Goal: Check status: Check status

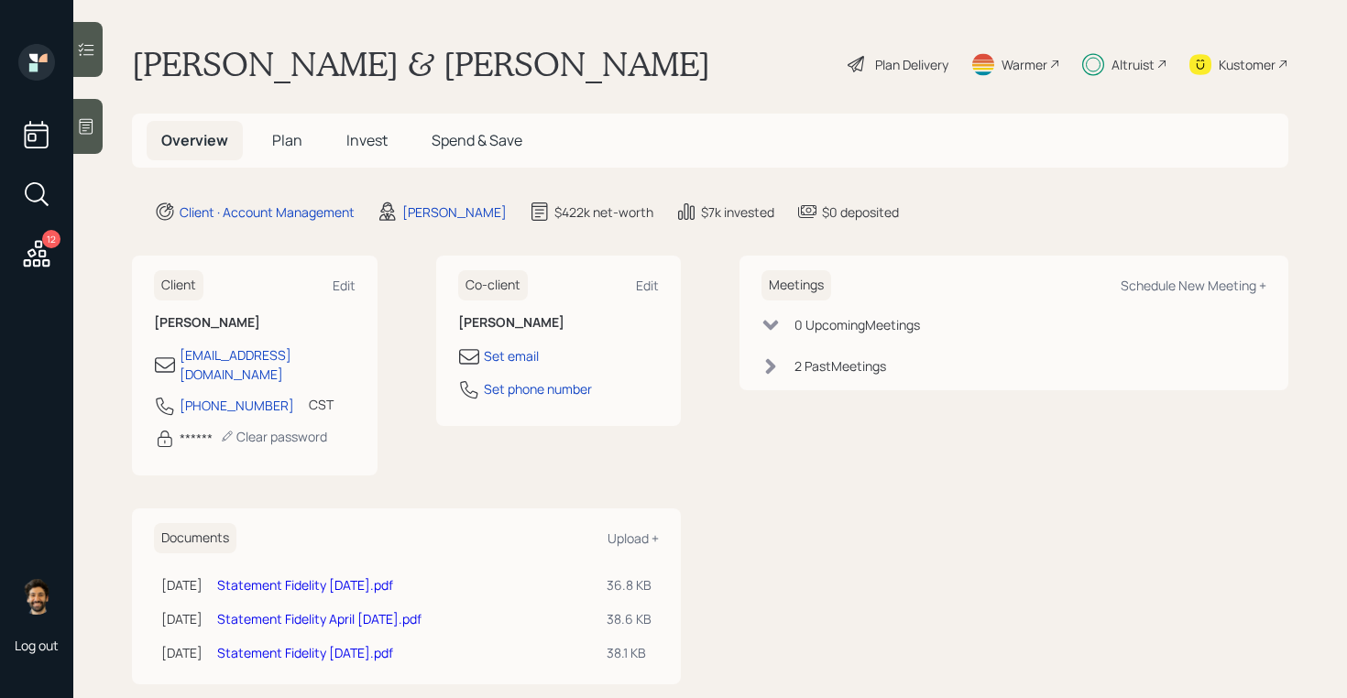
click at [369, 149] on span "Invest" at bounding box center [366, 140] width 41 height 20
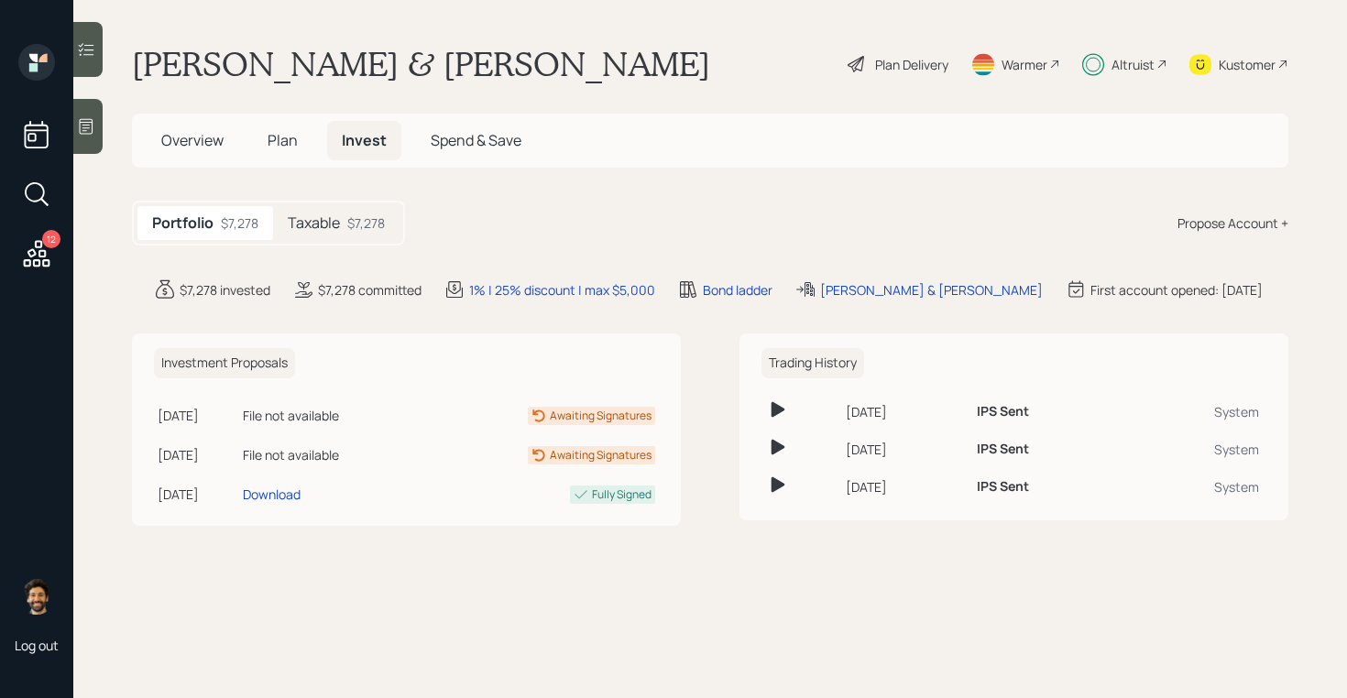
click at [369, 222] on div "$7,278" at bounding box center [366, 222] width 38 height 19
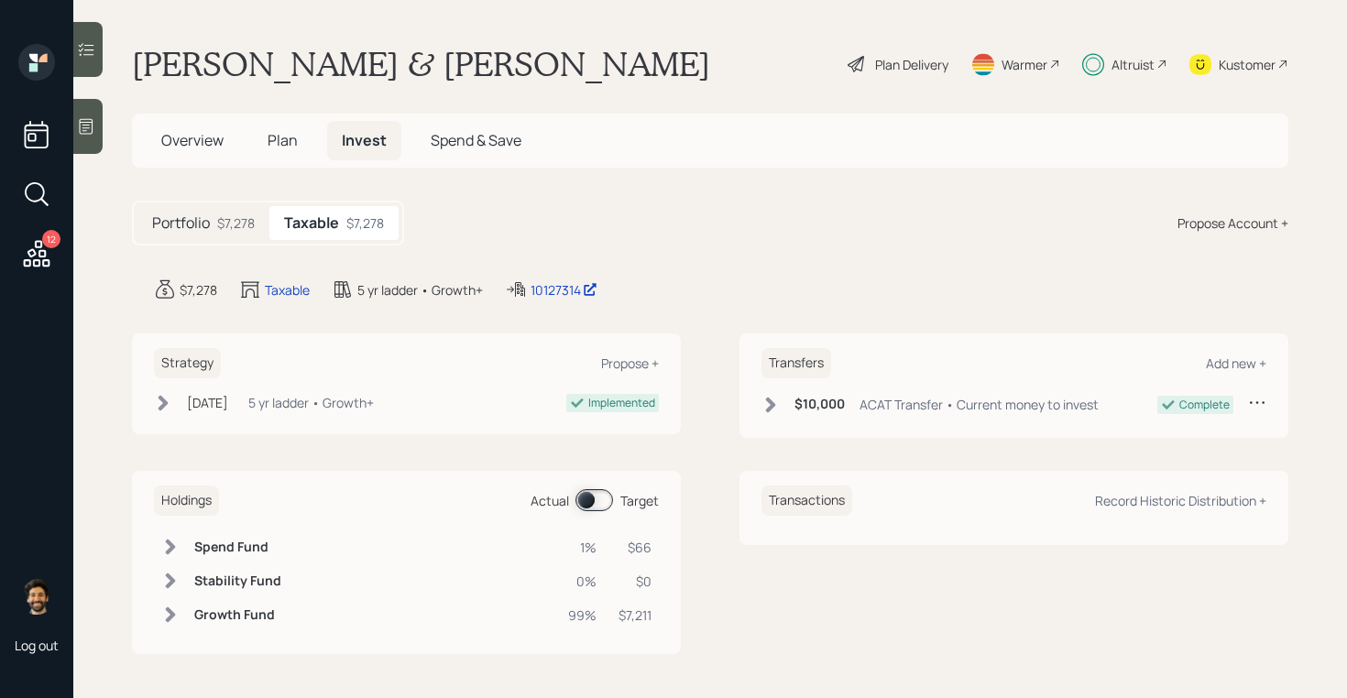
click at [1120, 64] on div "Altruist" at bounding box center [1132, 64] width 43 height 19
click at [1128, 60] on div "Altruist" at bounding box center [1132, 64] width 43 height 19
click at [1108, 56] on div "Altruist" at bounding box center [1124, 64] width 85 height 40
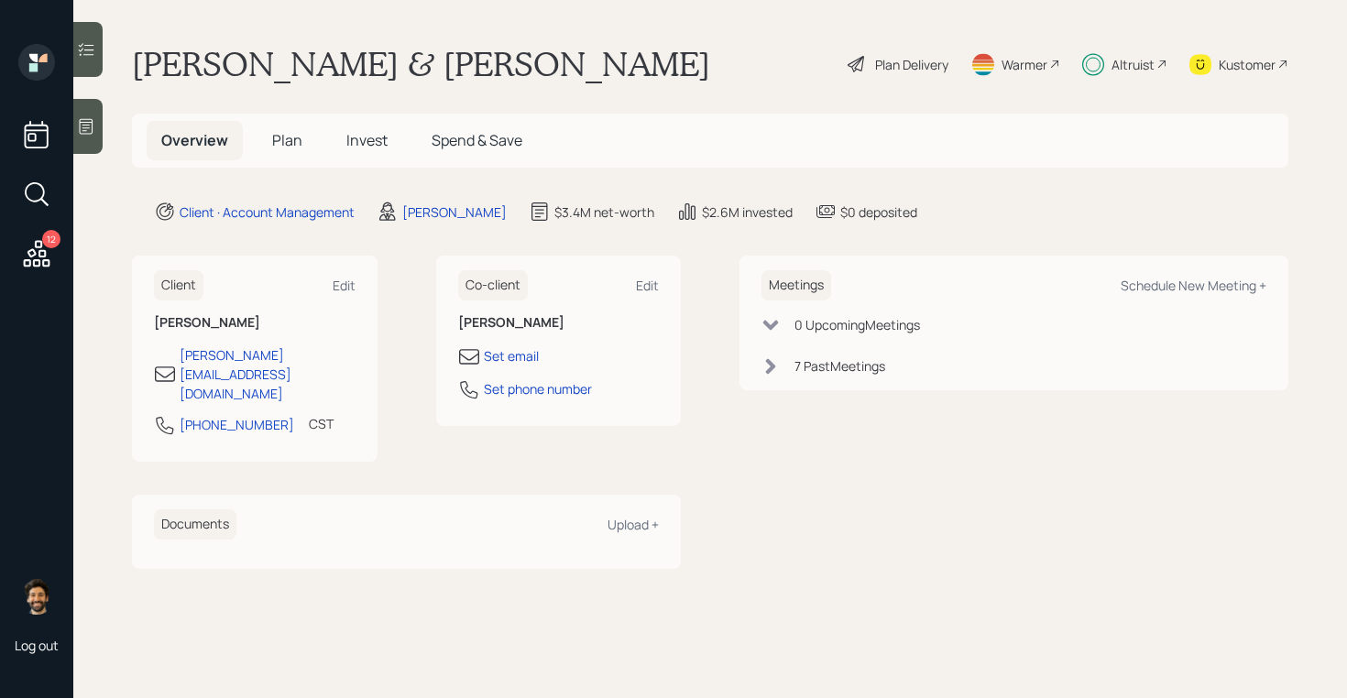
click at [1116, 71] on div "Altruist" at bounding box center [1132, 64] width 43 height 19
